Goal: Task Accomplishment & Management: Manage account settings

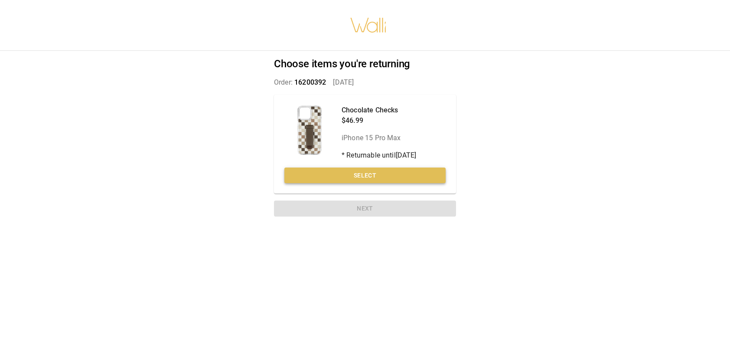
click at [376, 178] on button "Select" at bounding box center [364, 175] width 161 height 16
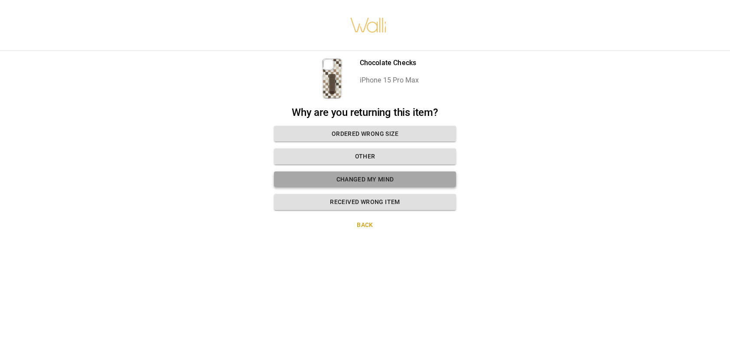
click at [367, 183] on button "Changed my mind" at bounding box center [365, 179] width 182 height 16
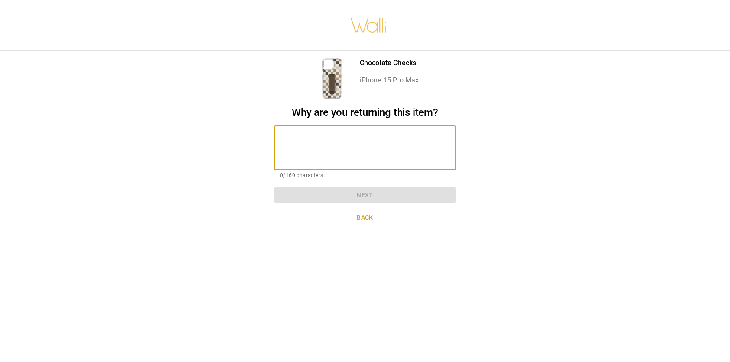
click at [299, 148] on textarea at bounding box center [365, 148] width 170 height 30
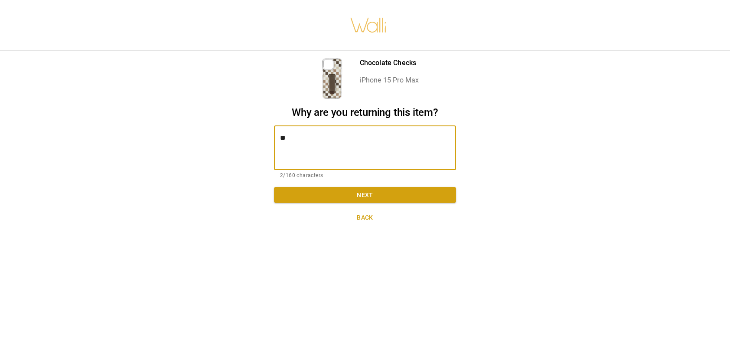
type textarea "*"
type textarea "**********"
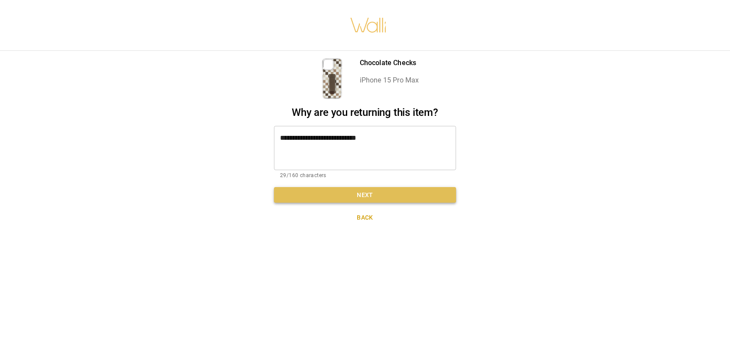
click at [354, 197] on button "Next" at bounding box center [365, 195] width 182 height 16
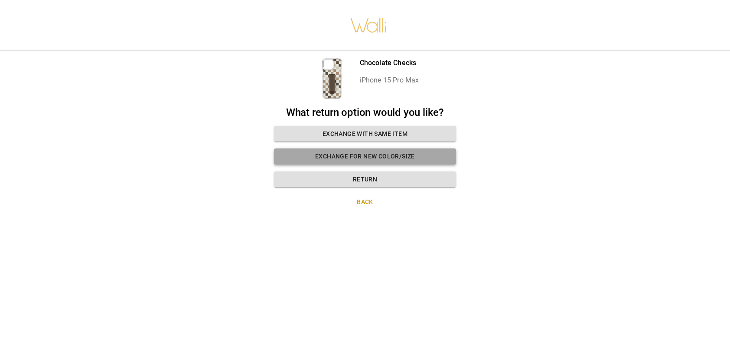
click at [367, 159] on button "Exchange for new color/size" at bounding box center [365, 156] width 182 height 16
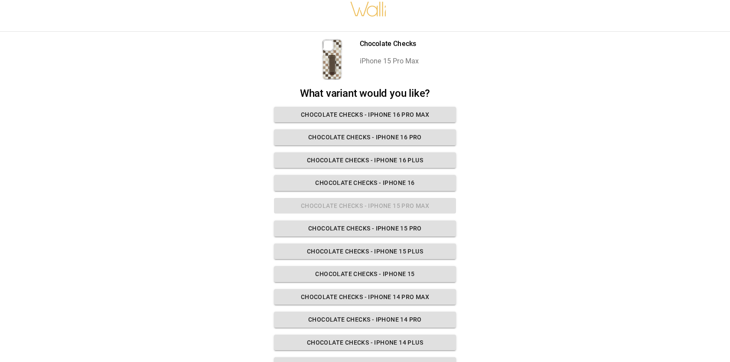
scroll to position [57, 0]
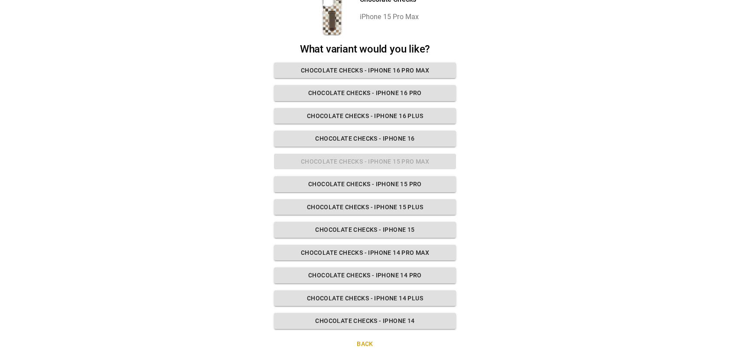
click at [368, 344] on button "Back" at bounding box center [365, 343] width 182 height 16
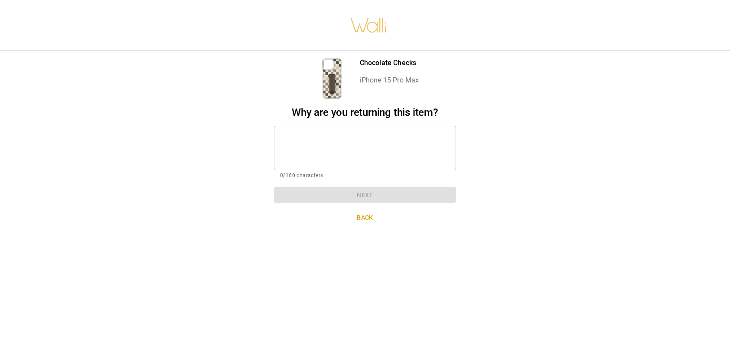
scroll to position [7, 0]
click at [313, 141] on textarea at bounding box center [365, 148] width 170 height 30
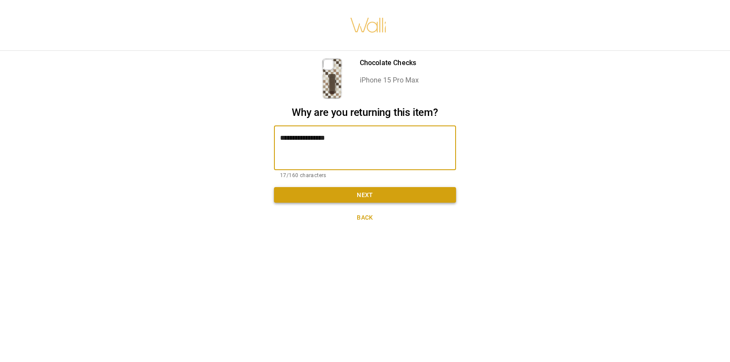
type textarea "**********"
click at [371, 187] on button "Next" at bounding box center [365, 195] width 182 height 16
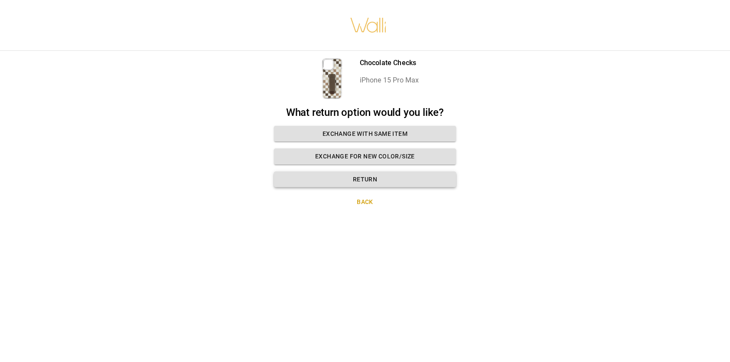
click at [368, 173] on button "Return" at bounding box center [365, 179] width 182 height 16
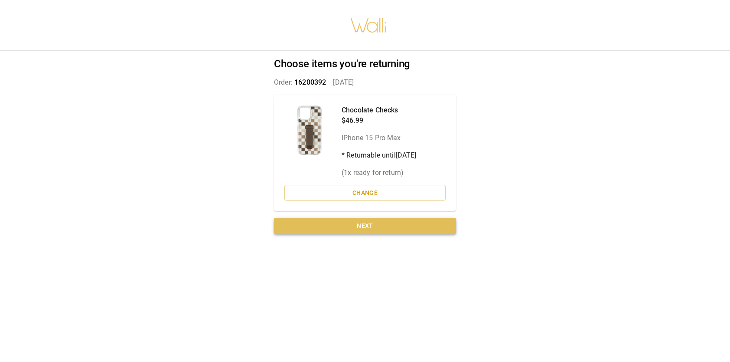
click at [382, 220] on button "Next" at bounding box center [365, 226] width 182 height 16
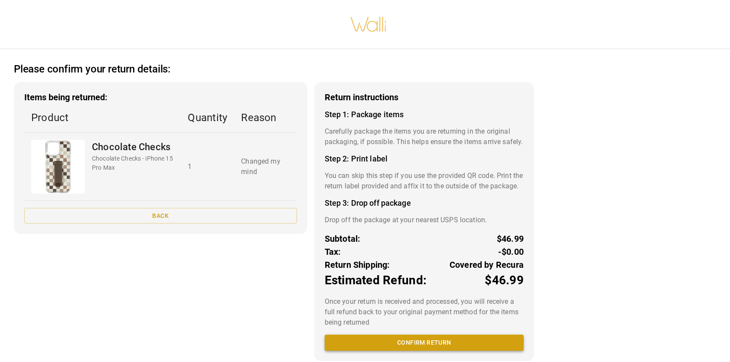
click at [434, 350] on button "Confirm return" at bounding box center [424, 342] width 199 height 16
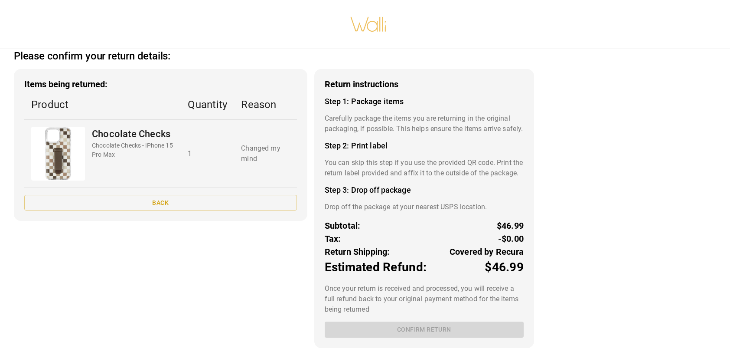
scroll to position [25, 0]
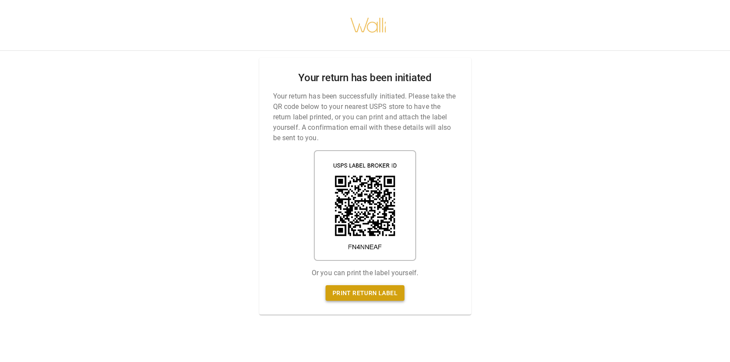
click at [367, 289] on link "Print return label" at bounding box center [365, 293] width 79 height 16
